Goal: Use online tool/utility: Utilize a website feature to perform a specific function

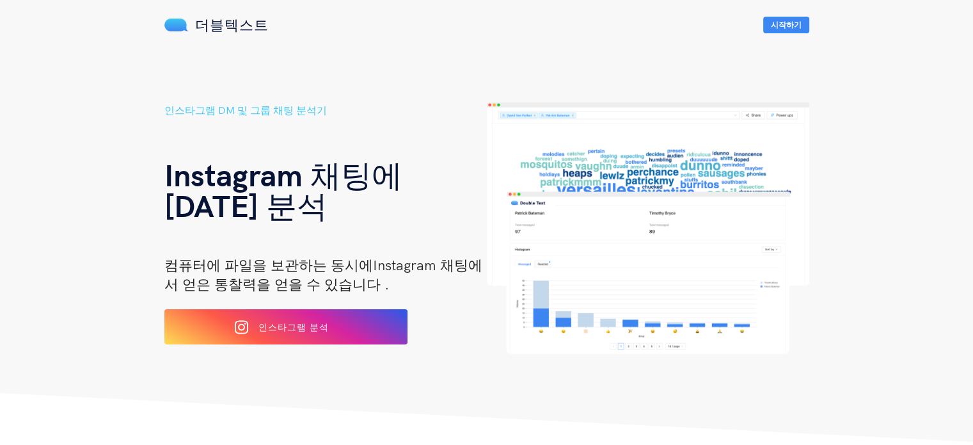
click at [463, 218] on h1 "Instagram 채팅 에 [DATE] 분석" at bounding box center [325, 175] width 323 height 92
click at [362, 265] on div "인스타그램 분석" at bounding box center [285, 327] width 202 height 20
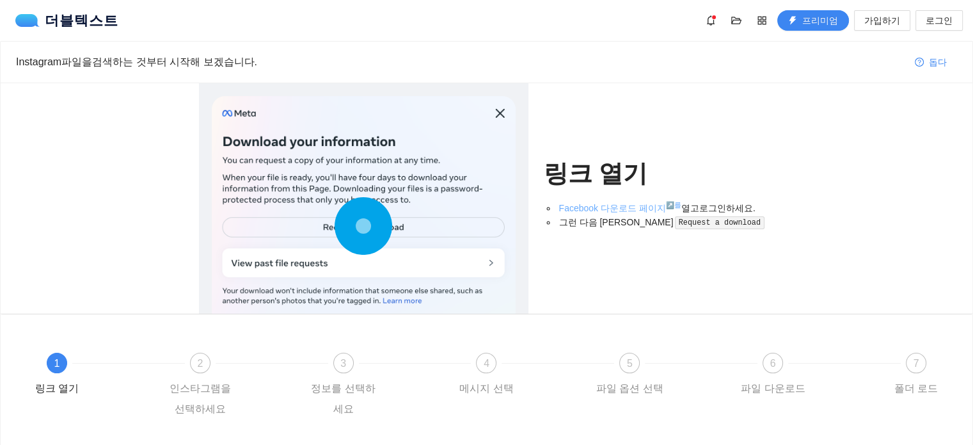
click at [637, 207] on font "Facebook 다운로드 페이지" at bounding box center [612, 208] width 107 height 10
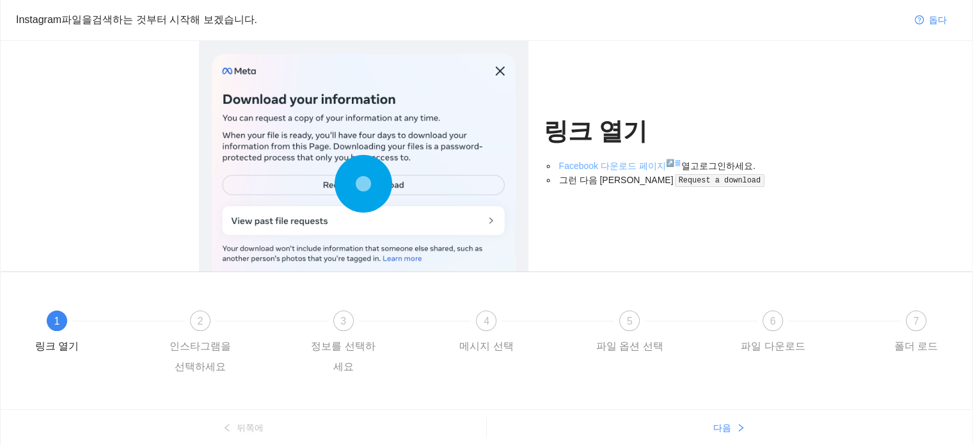
scroll to position [64, 0]
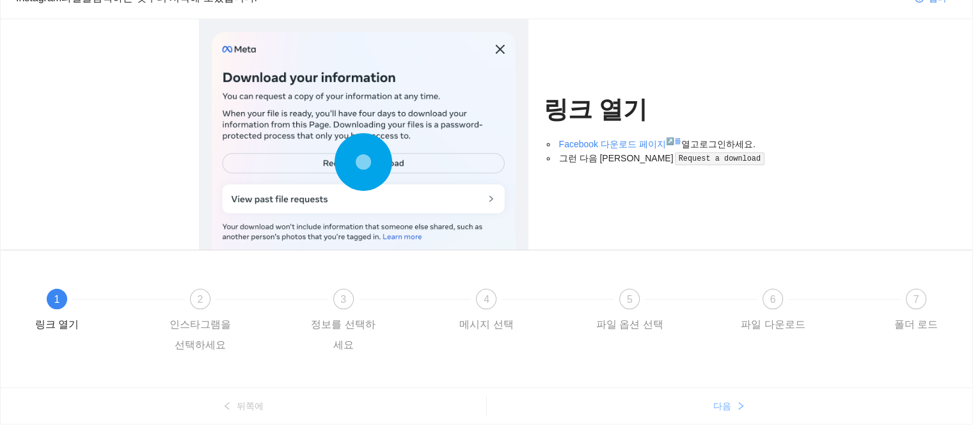
click at [728, 406] on font "다음" at bounding box center [723, 406] width 18 height 10
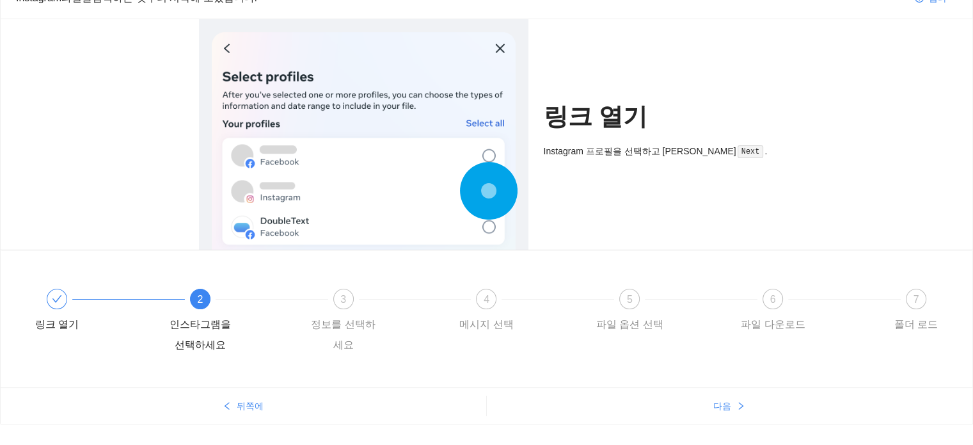
click at [730, 416] on ul "뒤쪽에 다음" at bounding box center [487, 405] width 972 height 36
click at [730, 408] on font "다음" at bounding box center [723, 406] width 18 height 10
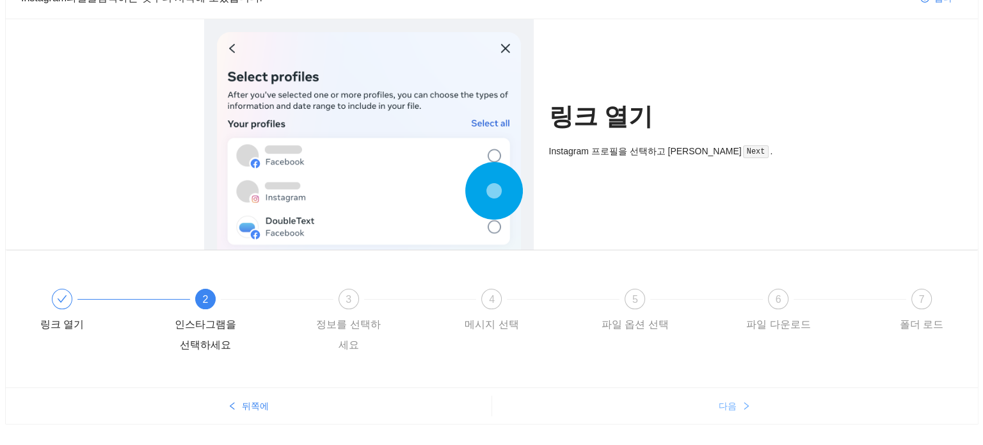
scroll to position [0, 0]
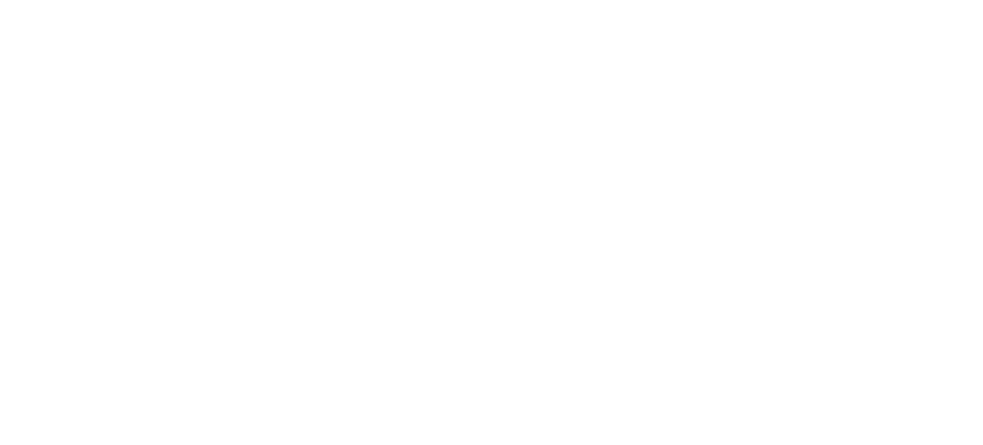
click at [444, 97] on body "원본 텍스트 번역 평가 보내주신 의견은 Google 번역을 개선하는 데 사용됩니다." at bounding box center [491, 222] width 983 height 445
